Goal: Information Seeking & Learning: Learn about a topic

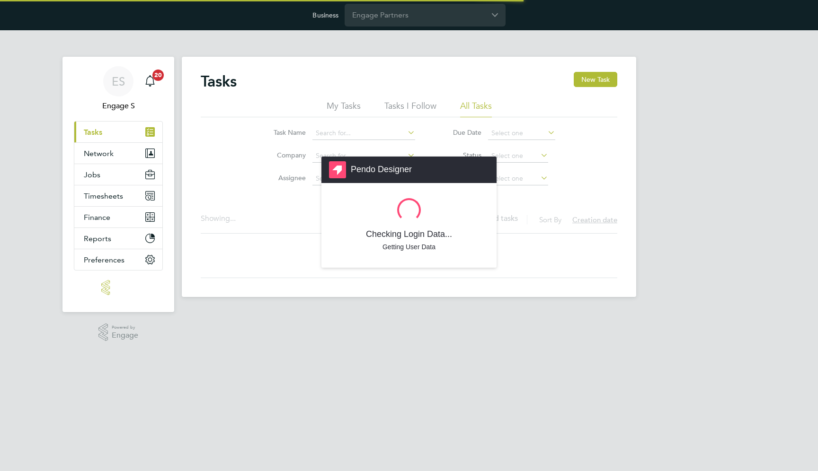
click at [230, 221] on div "Pendo Designer Checking Login Data... Getting User Data" at bounding box center [409, 235] width 818 height 471
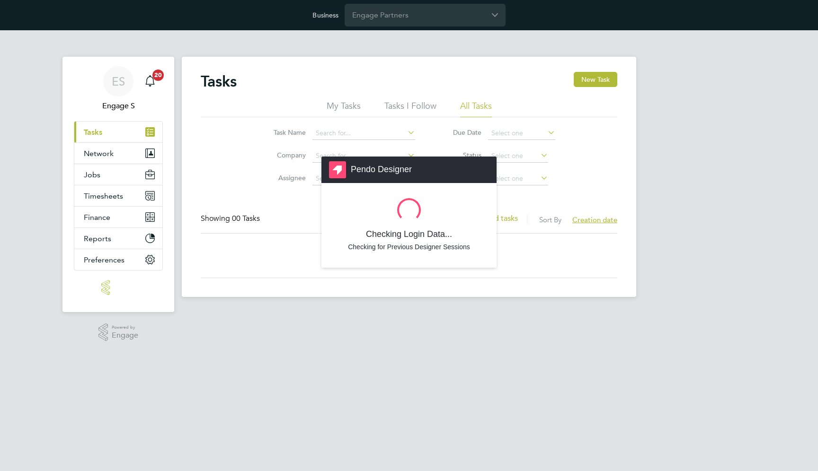
click at [396, 20] on div "Pendo Designer Checking Login Data... Checking for Previous Designer Sessions" at bounding box center [409, 235] width 818 height 471
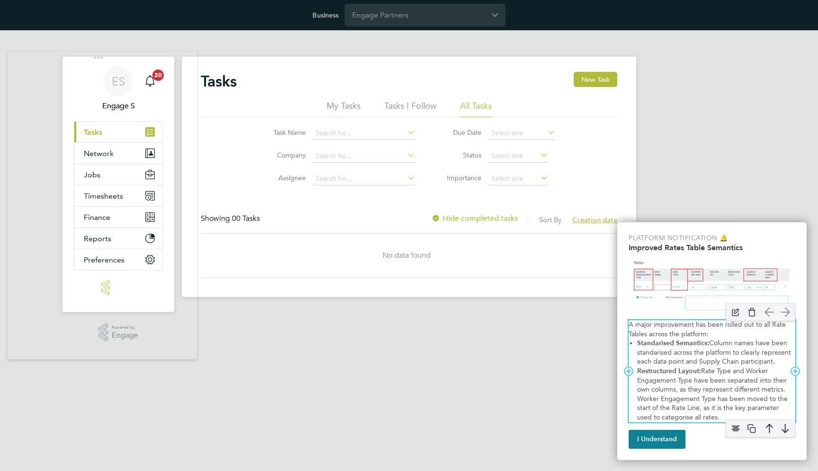
click at [691, 356] on span "Column names have been standarised across the platform to clearly represent eac…" at bounding box center [715, 352] width 156 height 26
click at [707, 366] on span "Column names have been standarised across the platform to clearly represent eac…" at bounding box center [715, 352] width 156 height 26
click at [678, 384] on span "Rate Type and Worker Engagement Type have been separated into their own columns…" at bounding box center [713, 394] width 152 height 54
